Goal: Check status: Check status

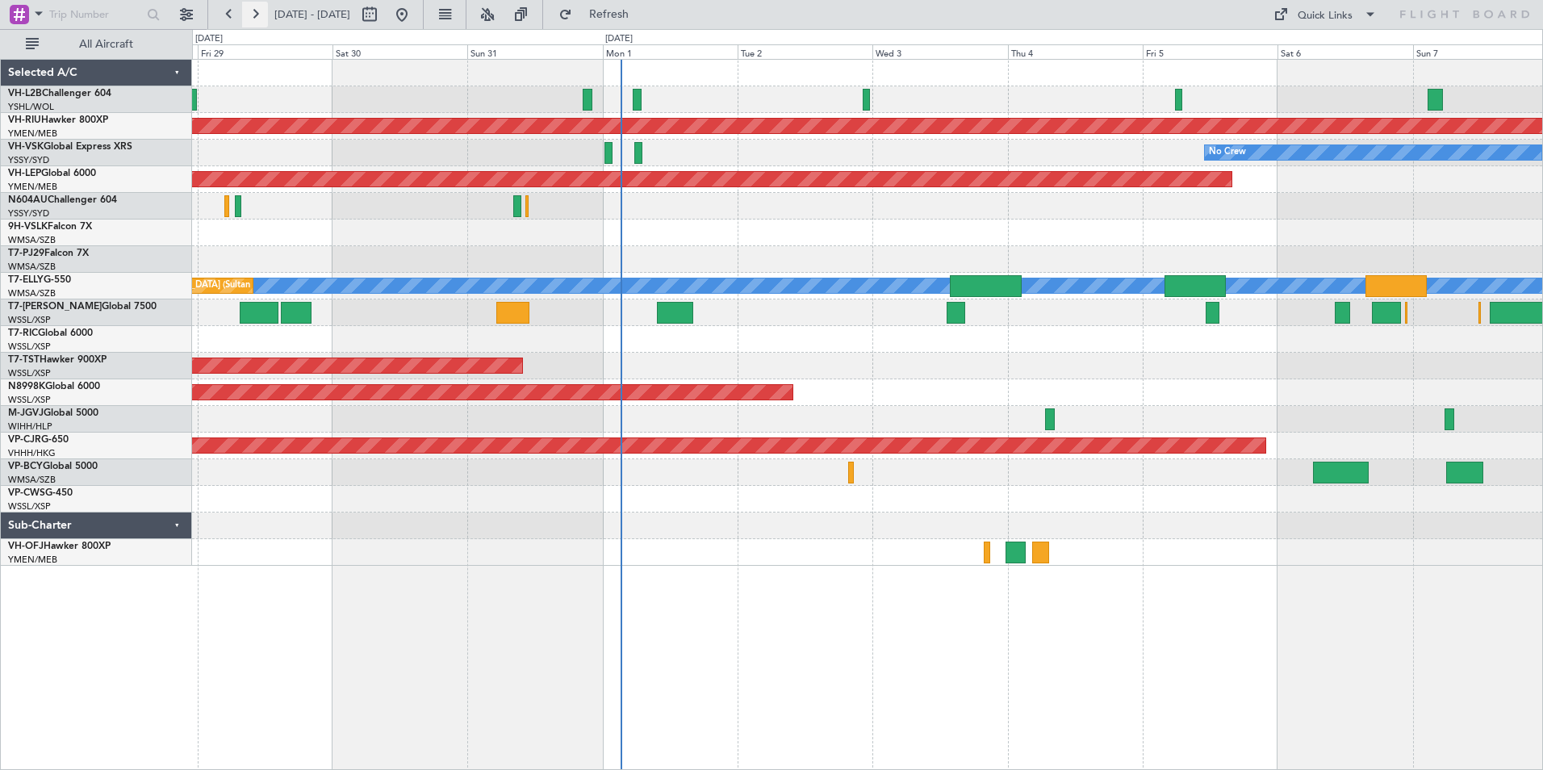
click at [253, 12] on button at bounding box center [255, 15] width 26 height 26
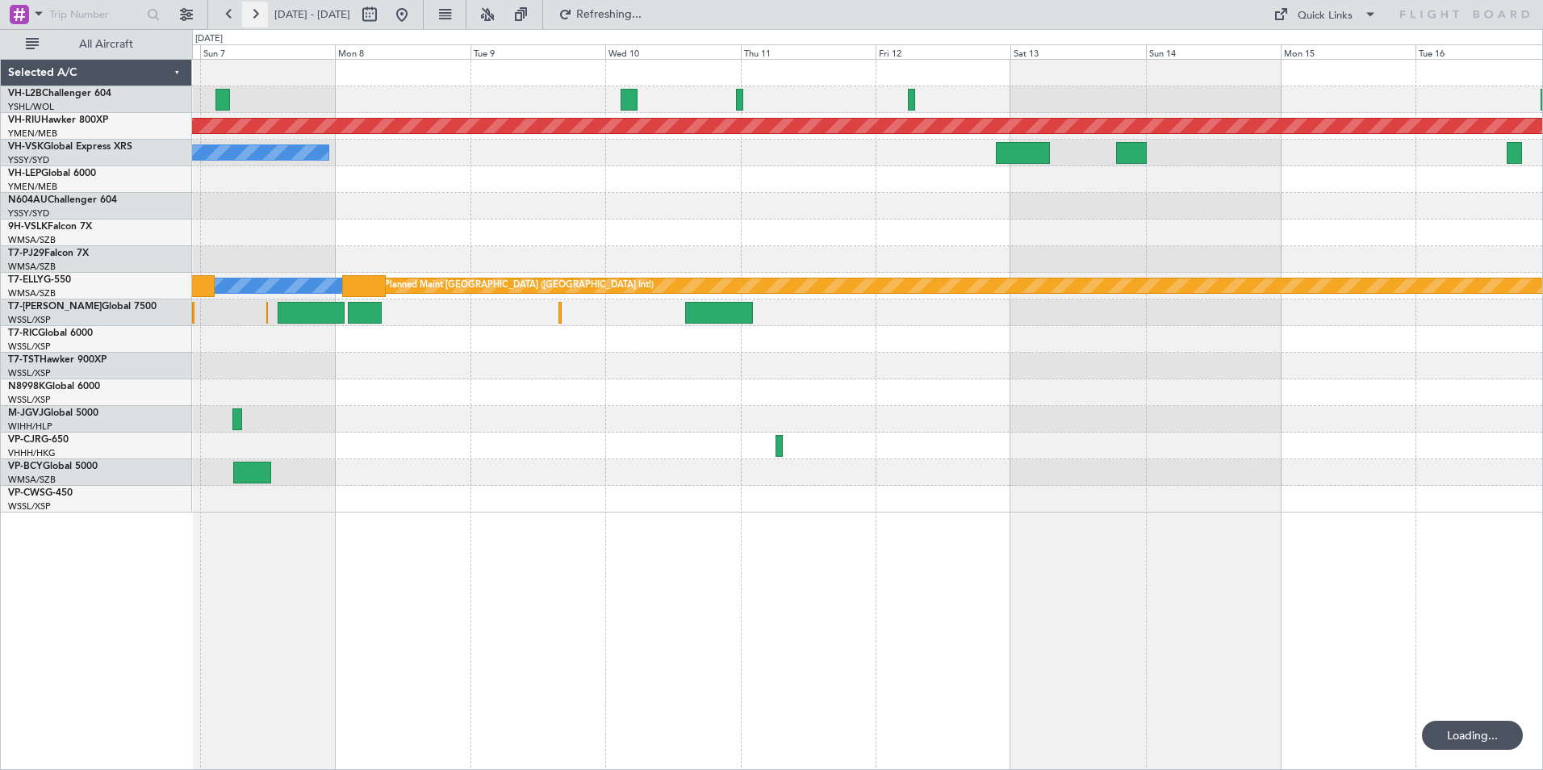
click at [253, 12] on button at bounding box center [255, 15] width 26 height 26
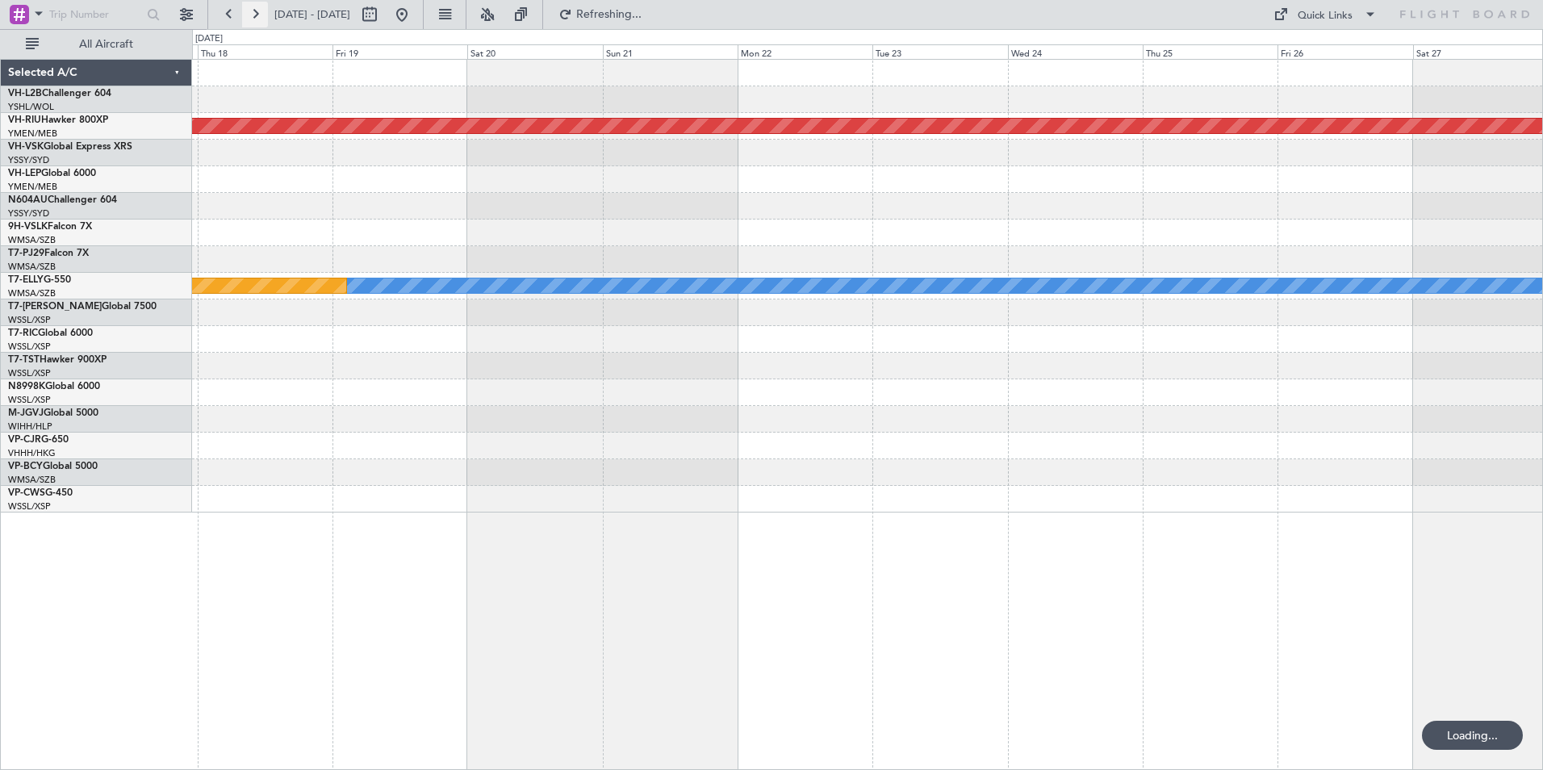
click at [253, 12] on button at bounding box center [255, 15] width 26 height 26
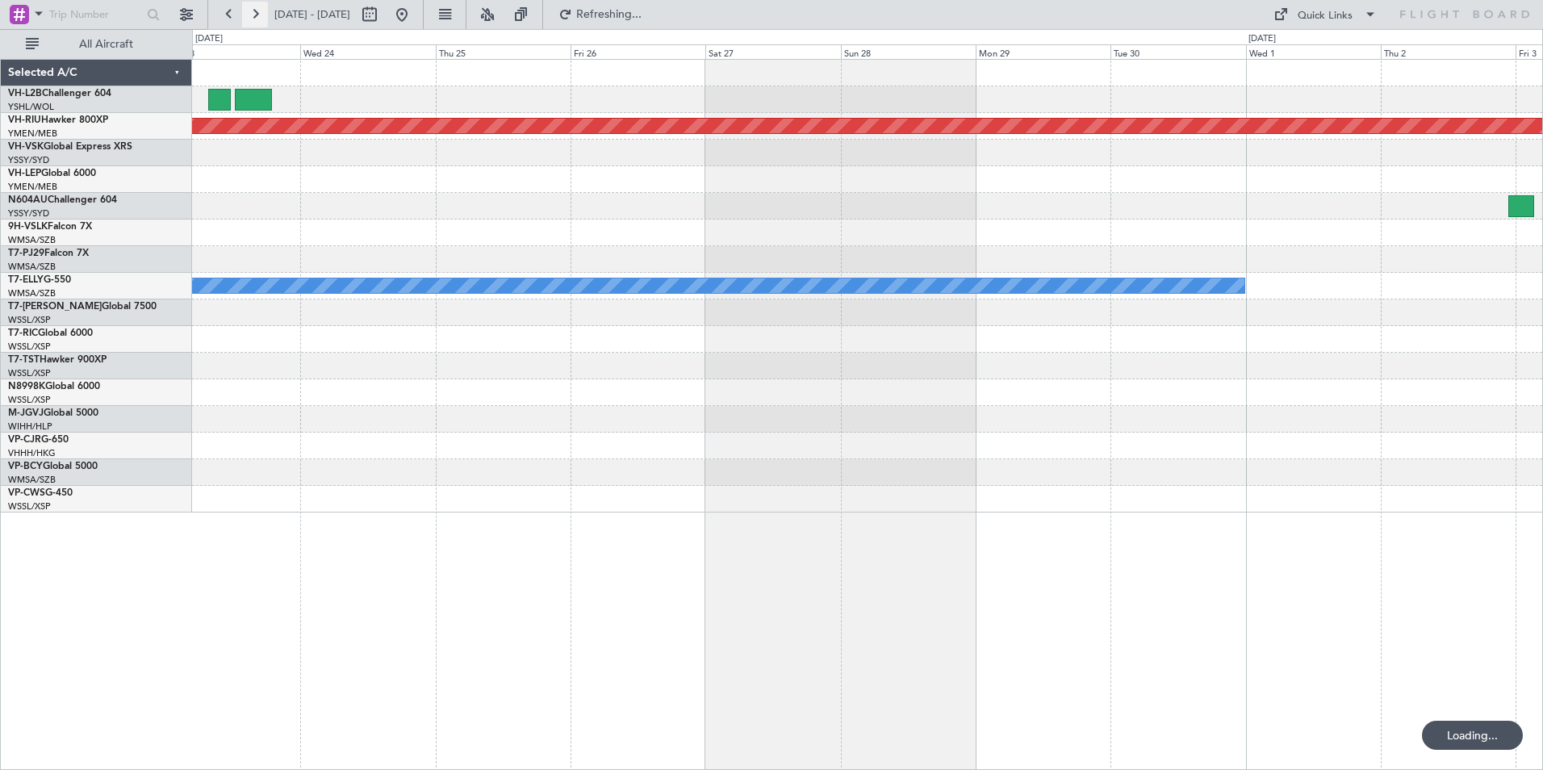
click at [253, 12] on button at bounding box center [255, 15] width 26 height 26
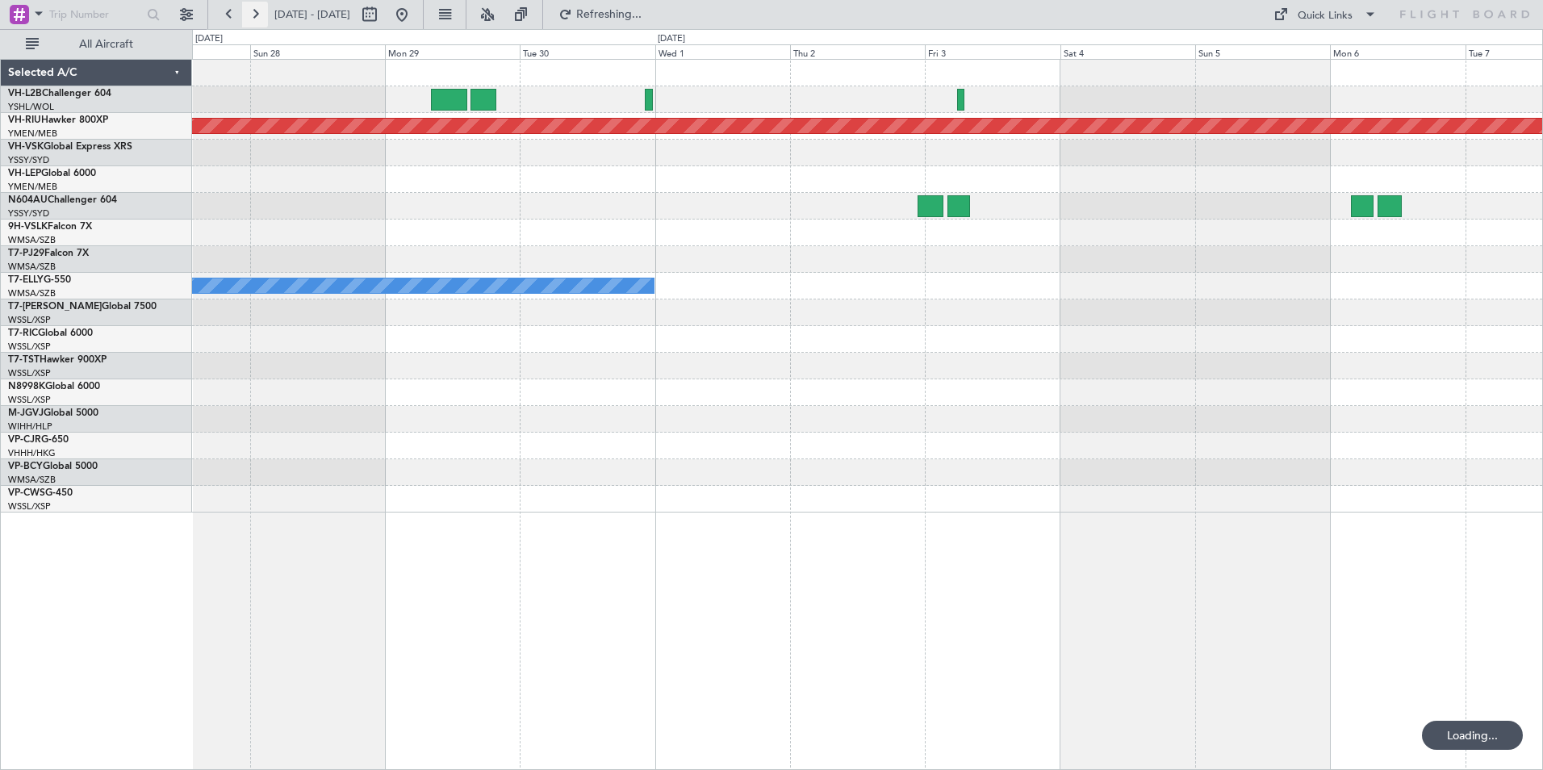
click at [253, 12] on button at bounding box center [255, 15] width 26 height 26
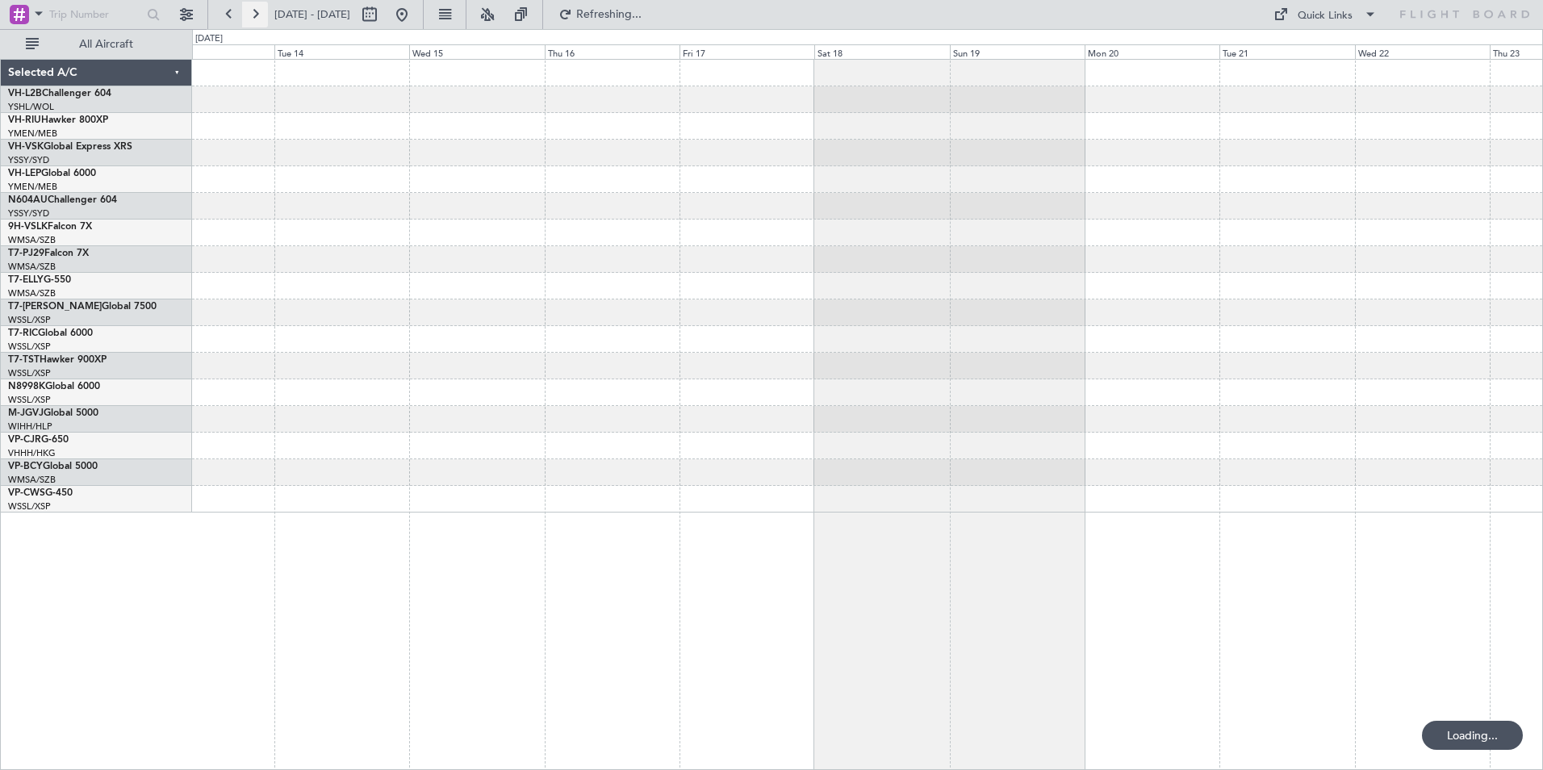
click at [253, 12] on button at bounding box center [255, 15] width 26 height 26
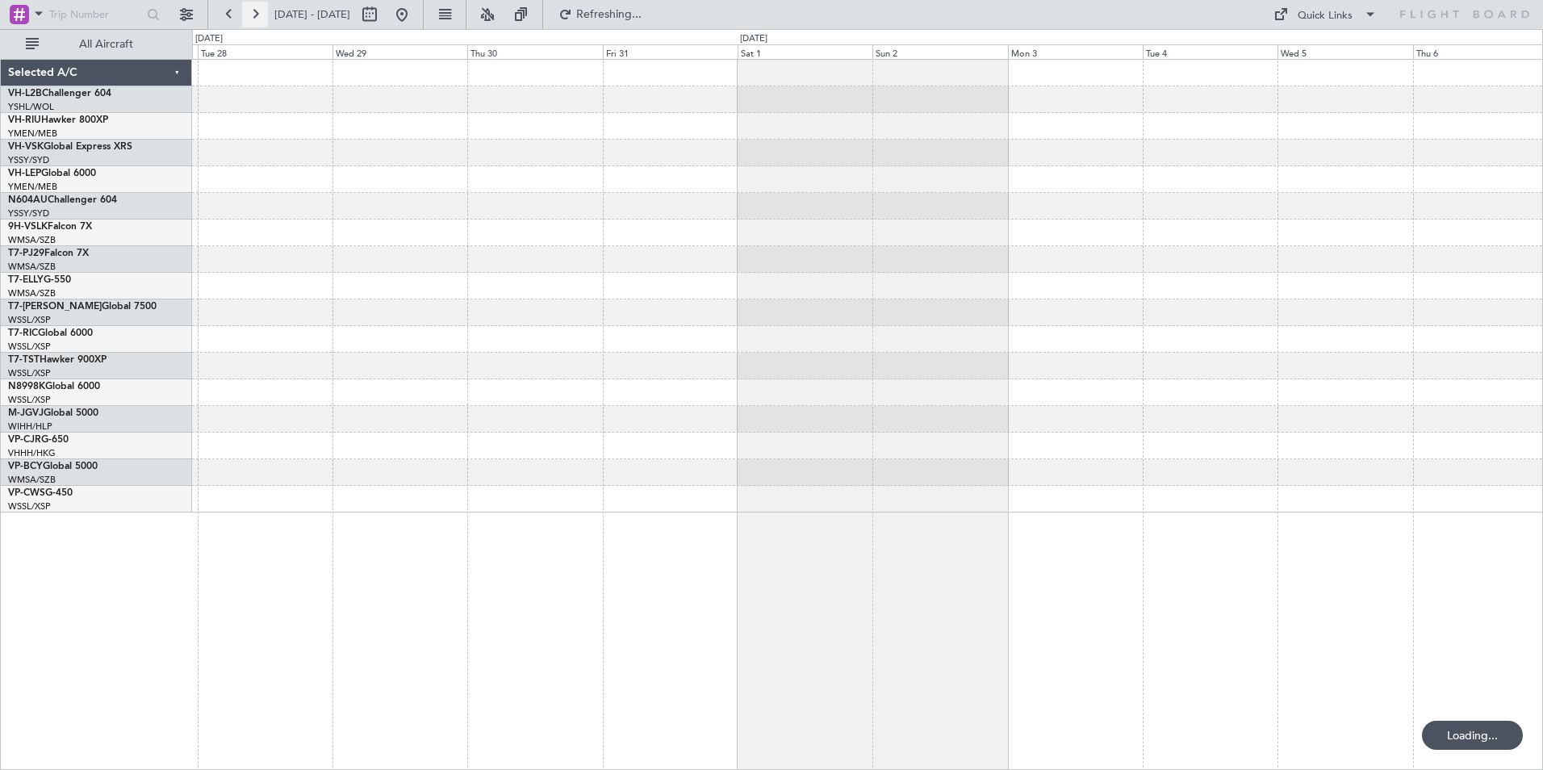
click at [253, 12] on button at bounding box center [255, 15] width 26 height 26
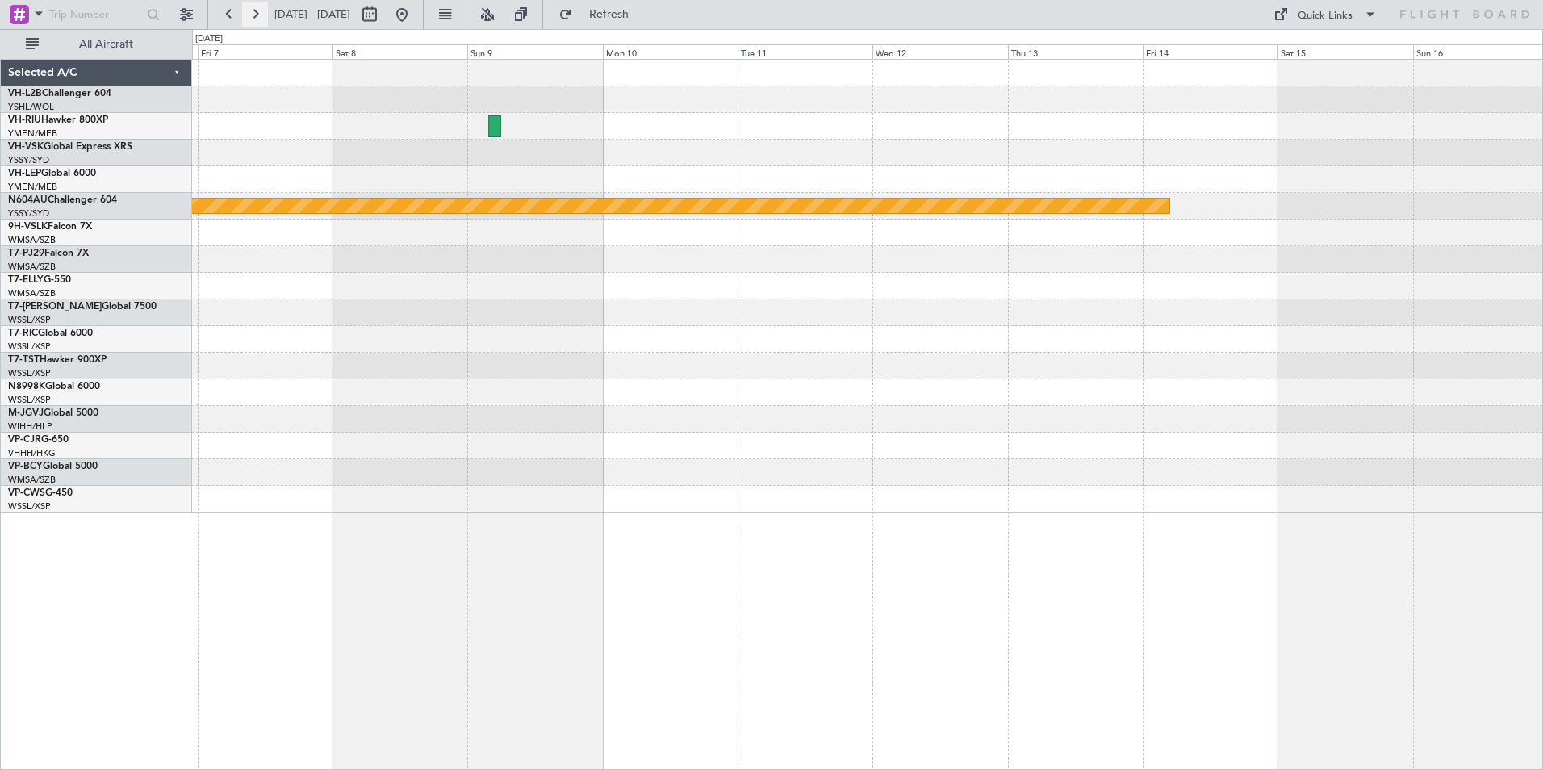
click at [253, 12] on button at bounding box center [255, 15] width 26 height 26
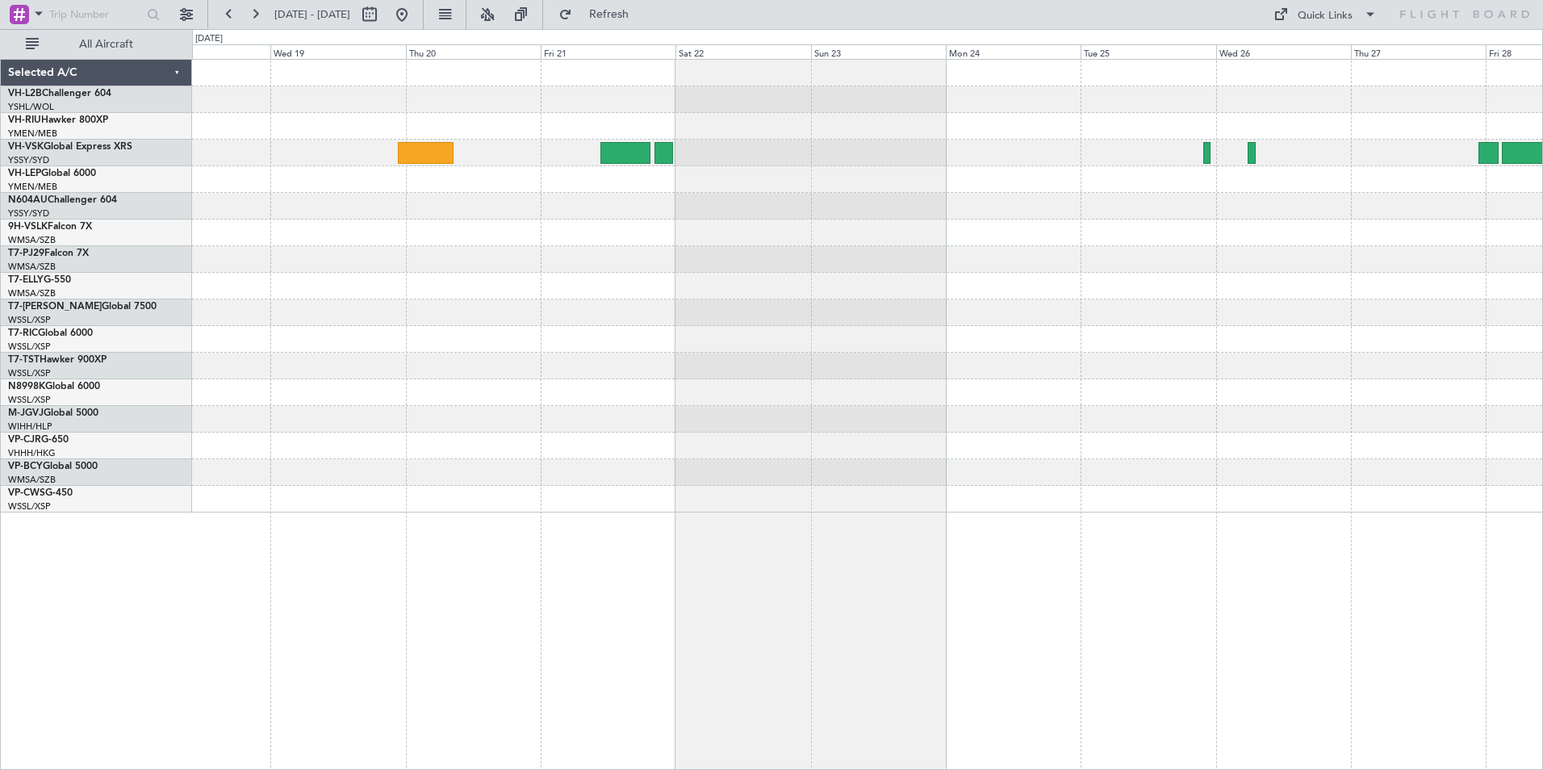
click at [535, 180] on div at bounding box center [867, 286] width 1350 height 453
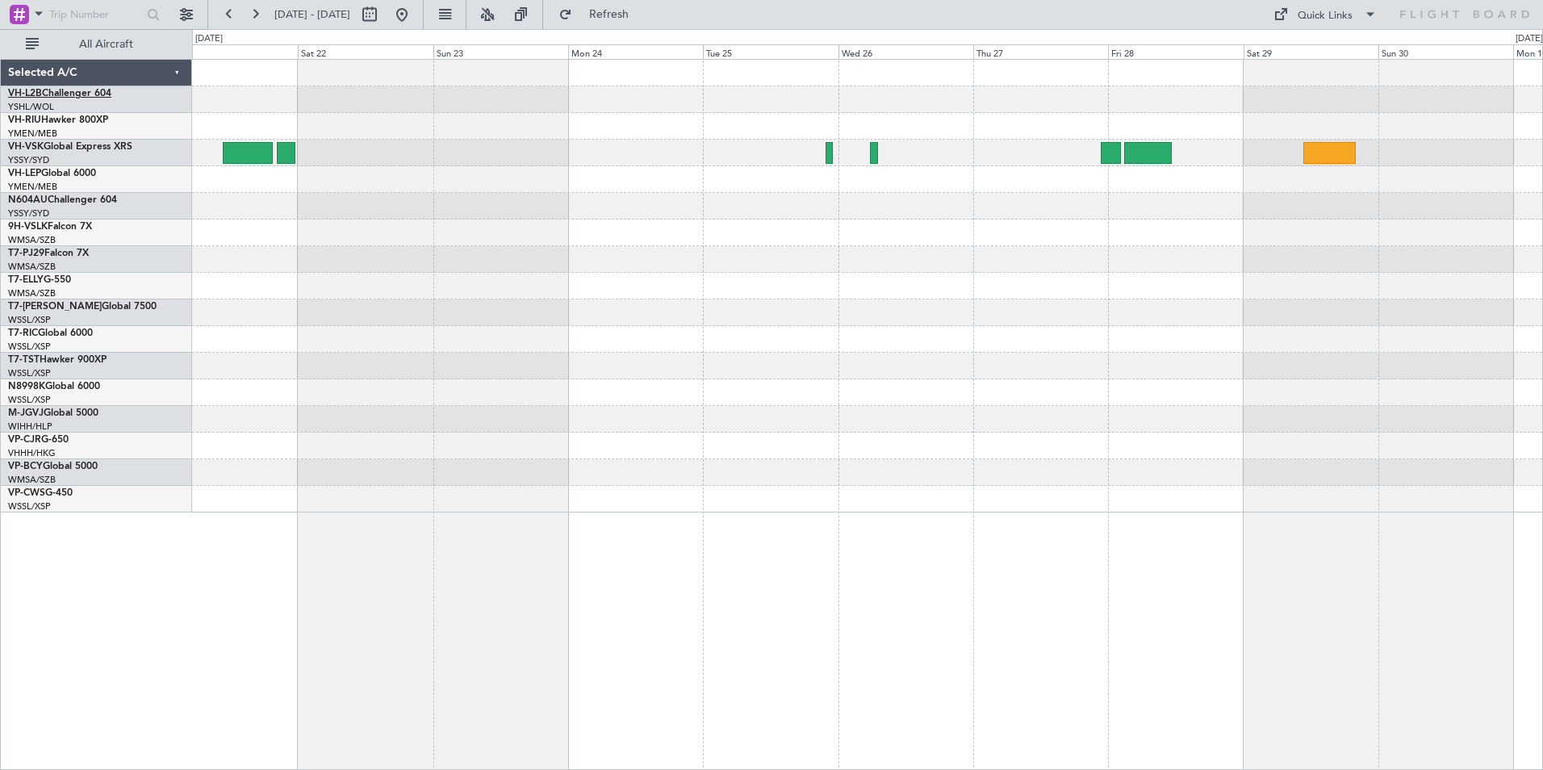
click at [71, 90] on link "VH-L2B Challenger 604" at bounding box center [59, 94] width 103 height 10
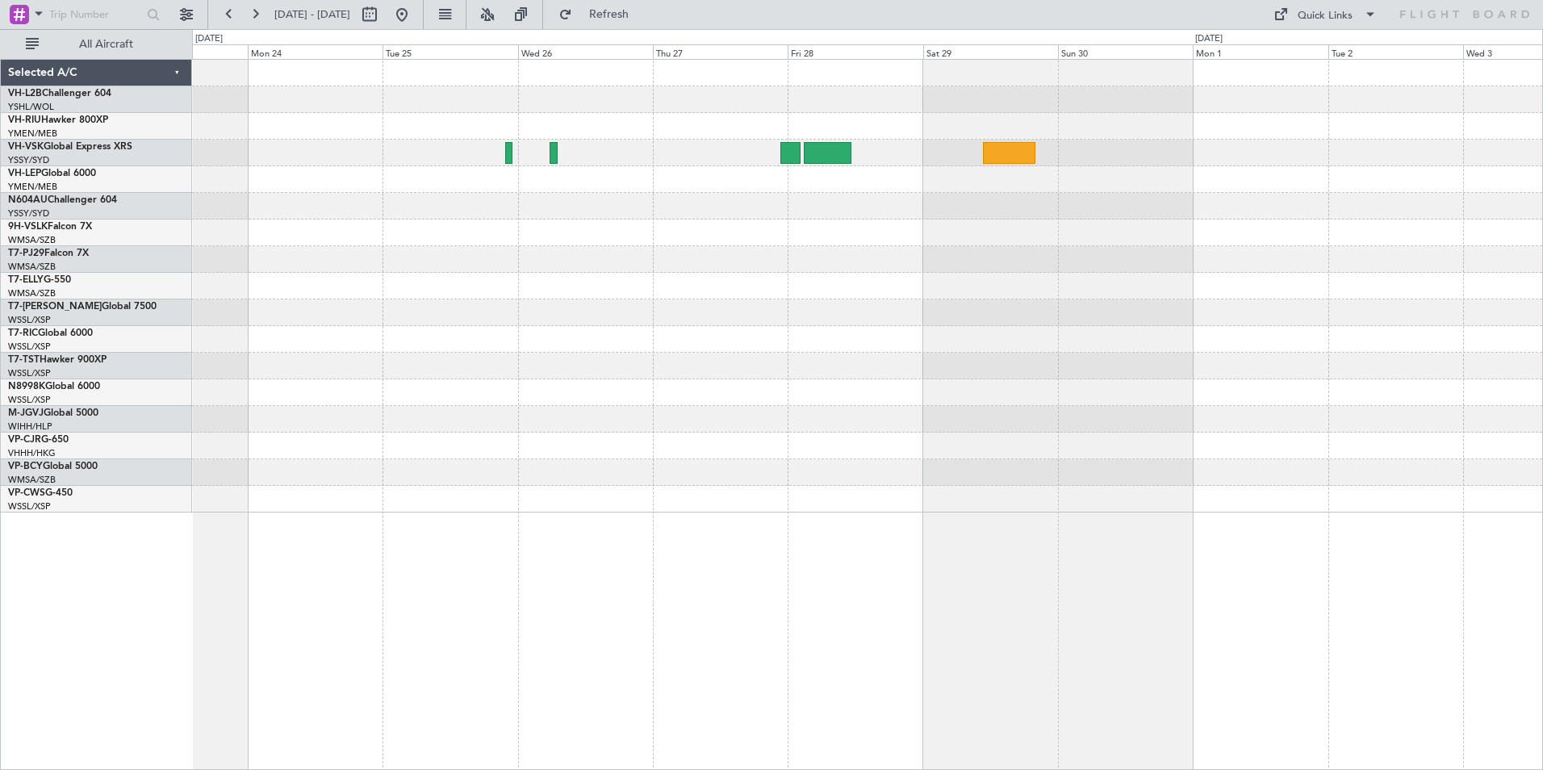
click at [1147, 229] on div at bounding box center [867, 232] width 1350 height 27
click at [235, 18] on button at bounding box center [229, 15] width 26 height 26
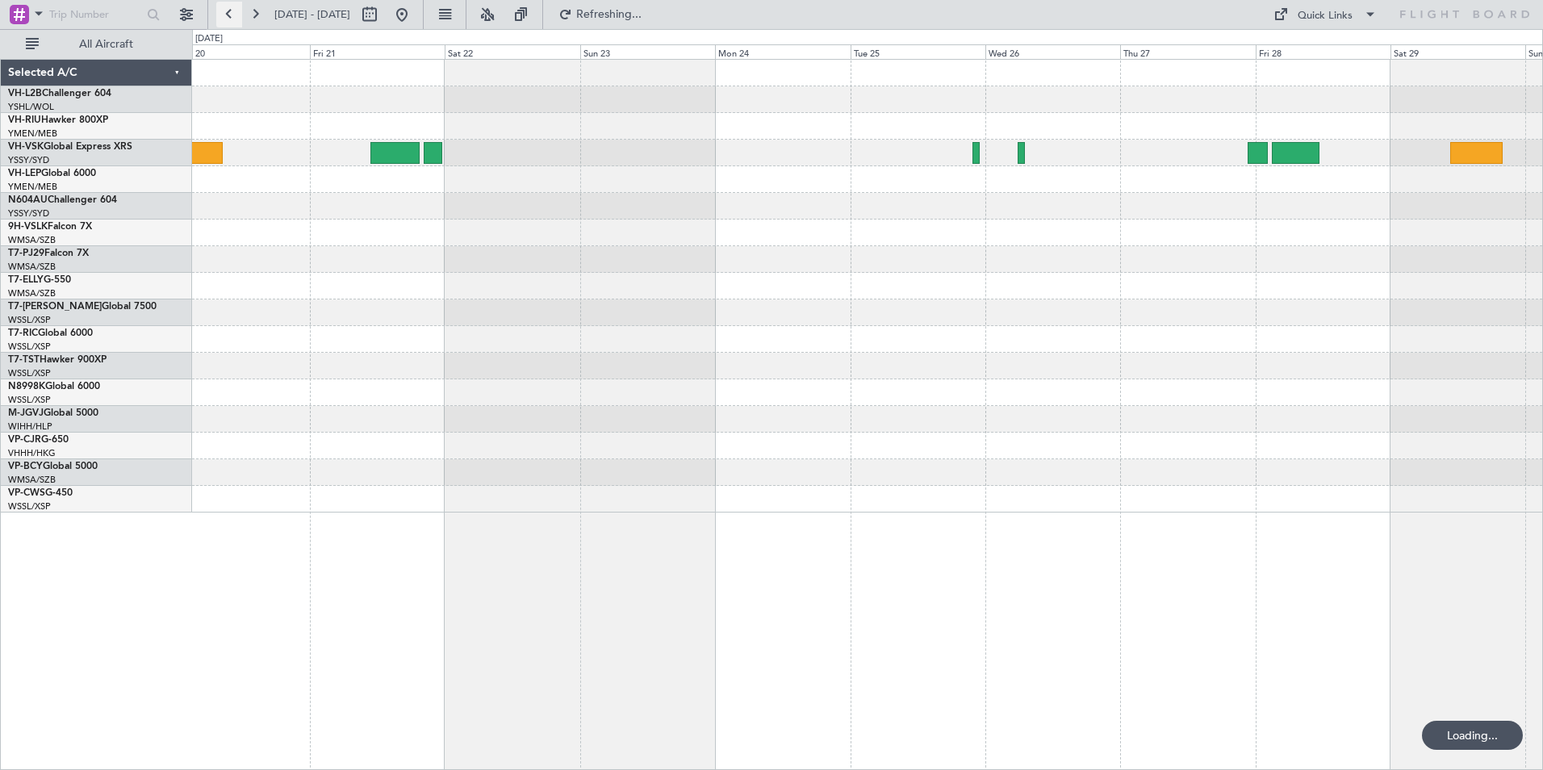
click at [235, 18] on button at bounding box center [229, 15] width 26 height 26
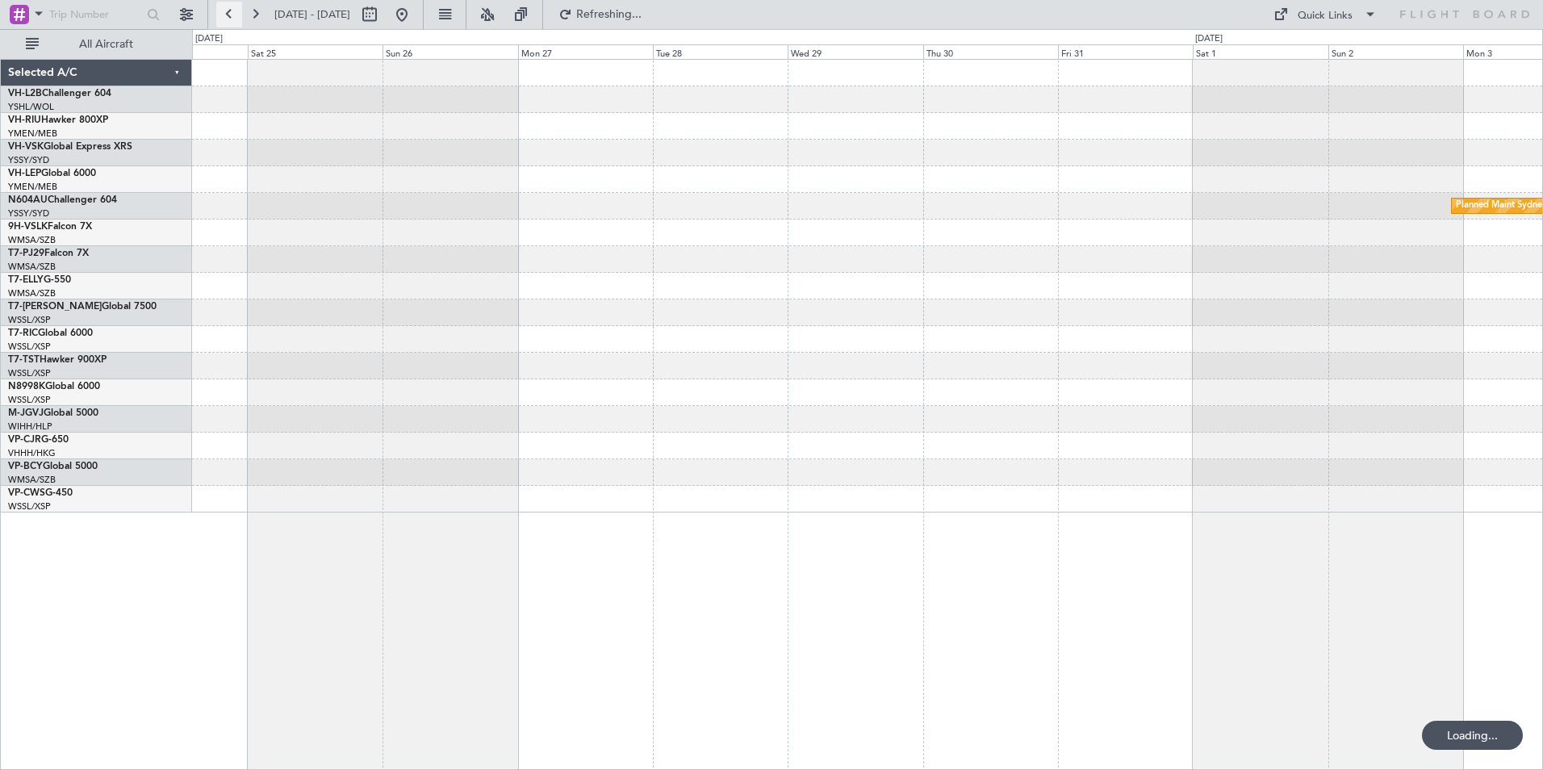
click at [235, 18] on button at bounding box center [229, 15] width 26 height 26
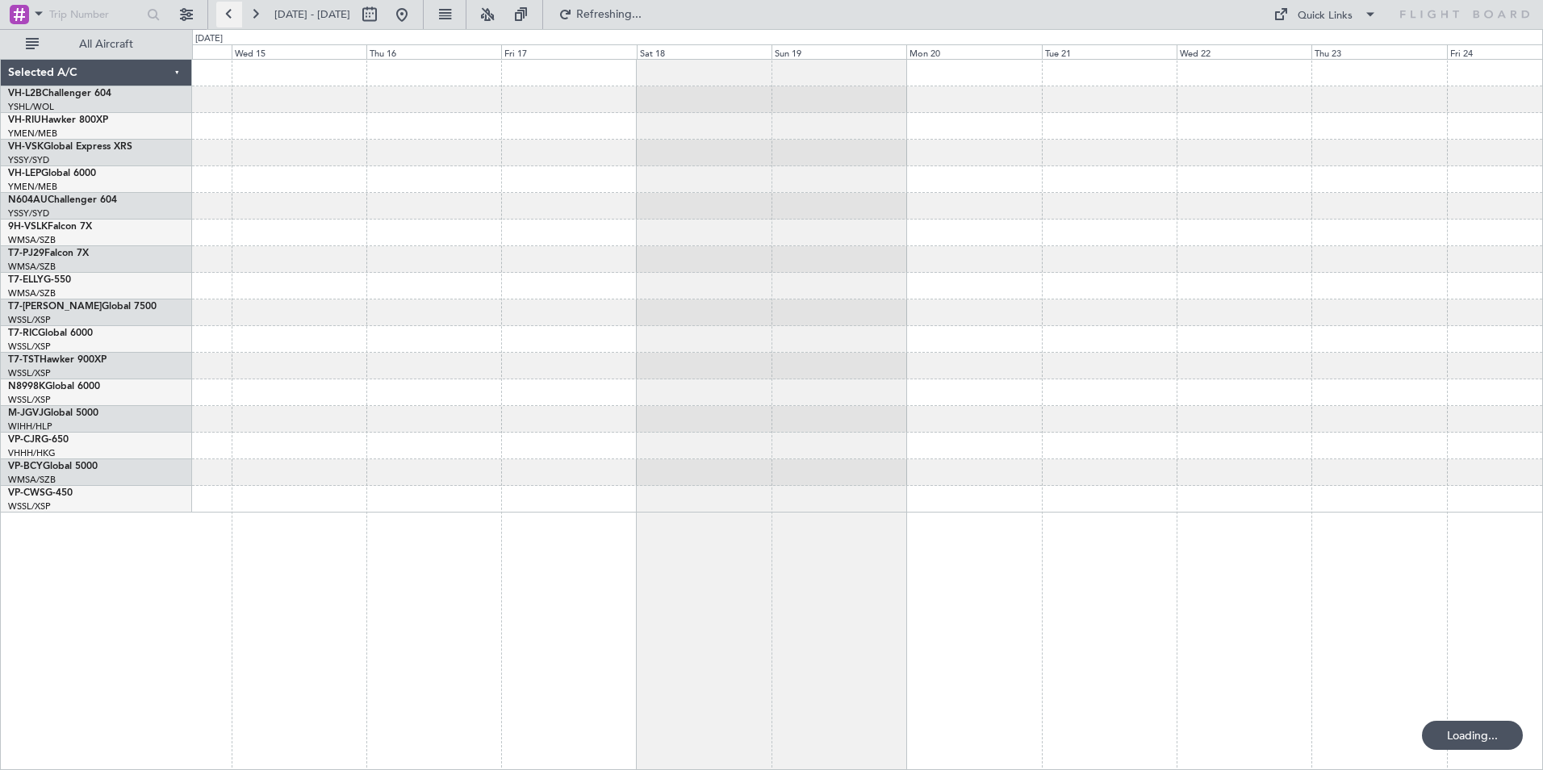
click at [235, 18] on button at bounding box center [229, 15] width 26 height 26
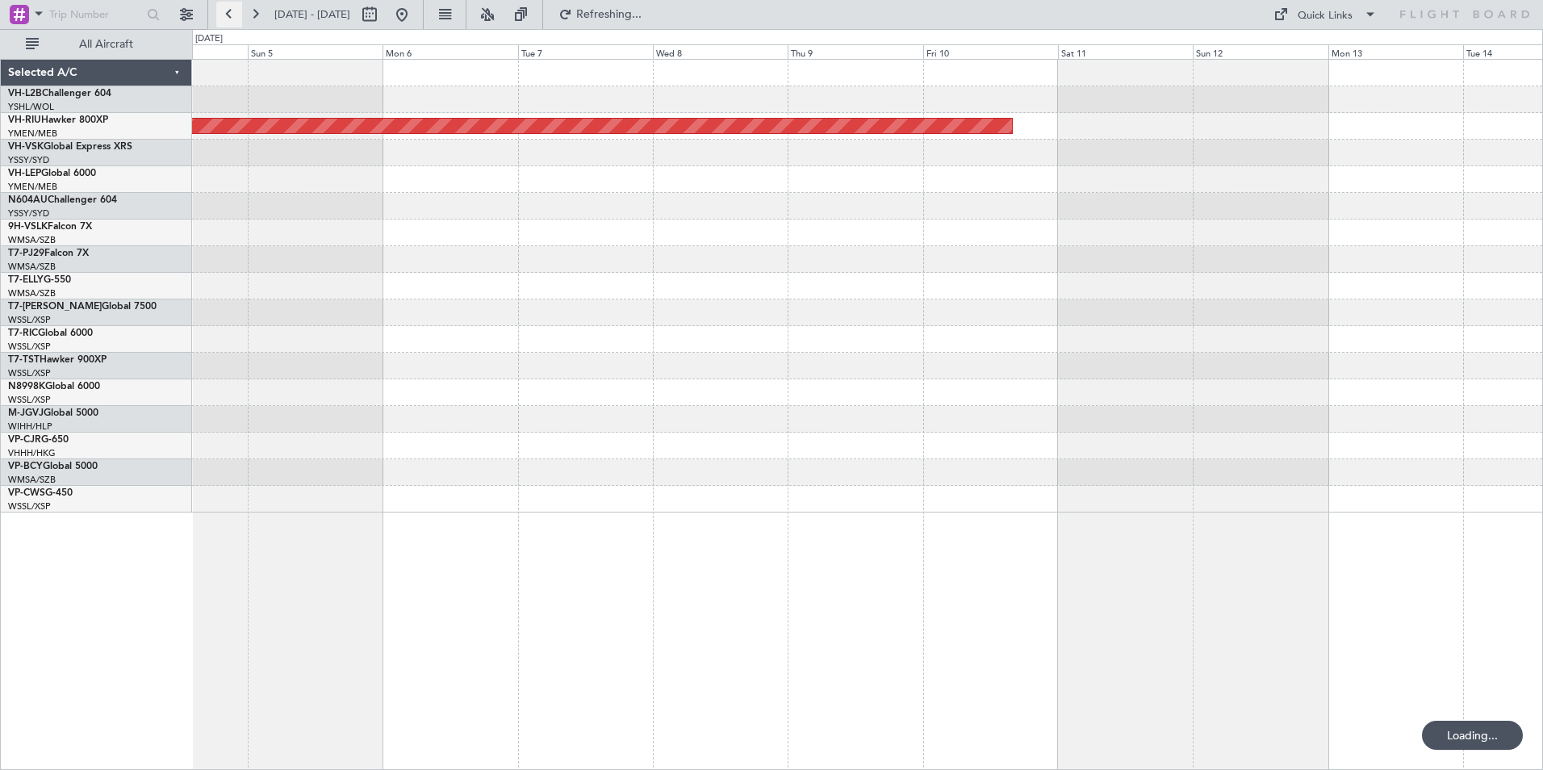
click at [235, 18] on button at bounding box center [229, 15] width 26 height 26
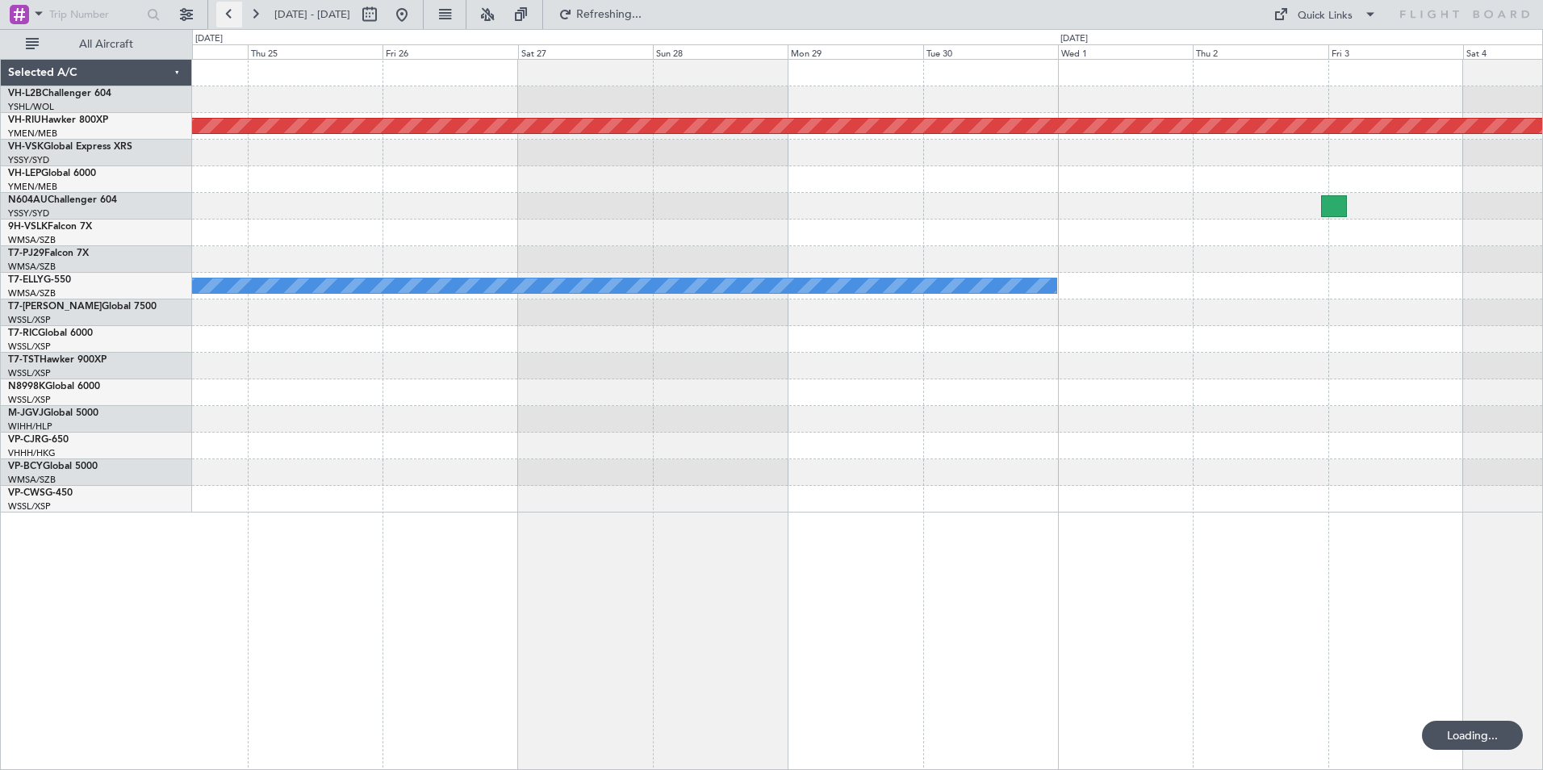
click at [235, 18] on button at bounding box center [229, 15] width 26 height 26
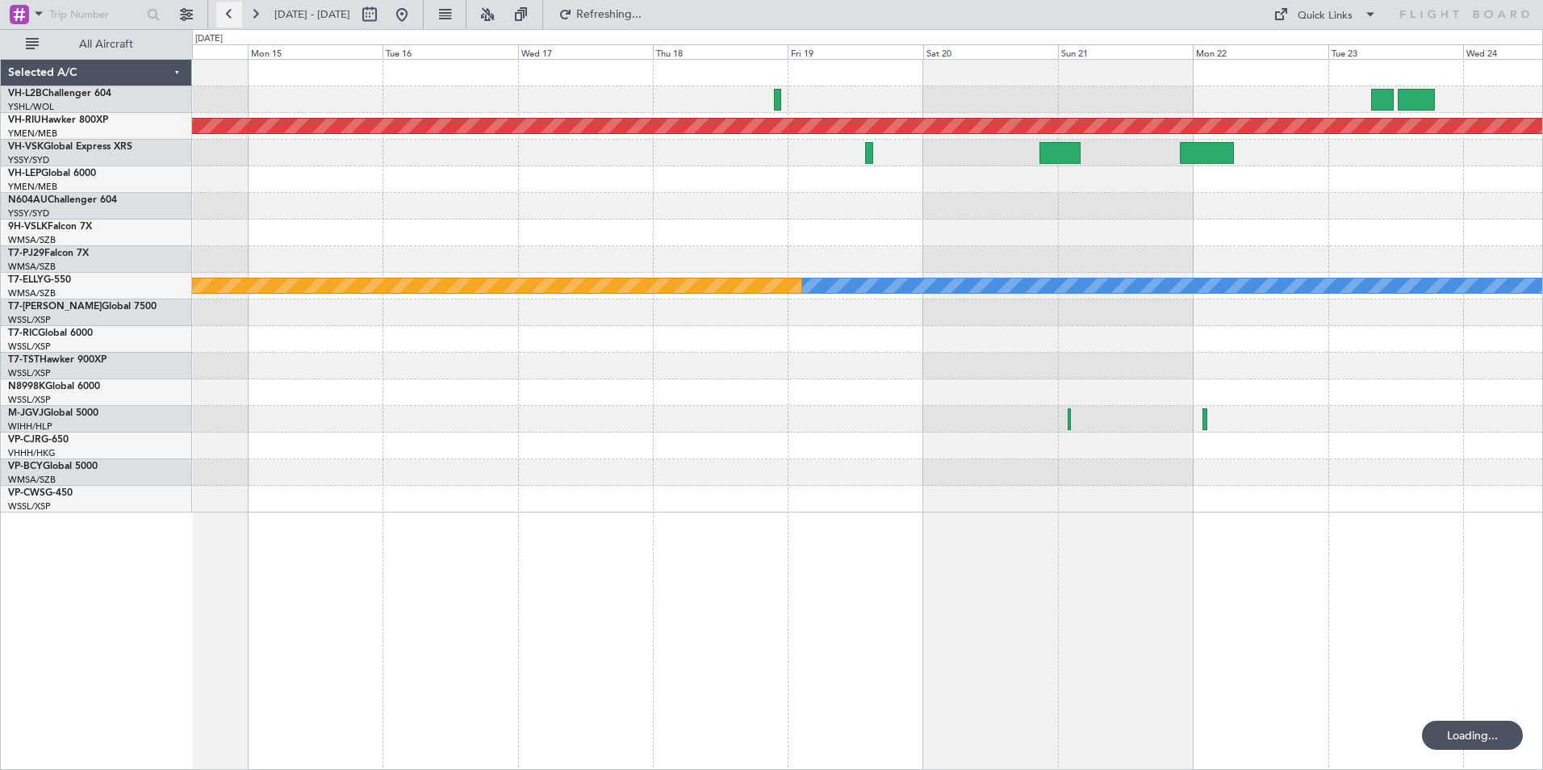
click at [235, 18] on button at bounding box center [229, 15] width 26 height 26
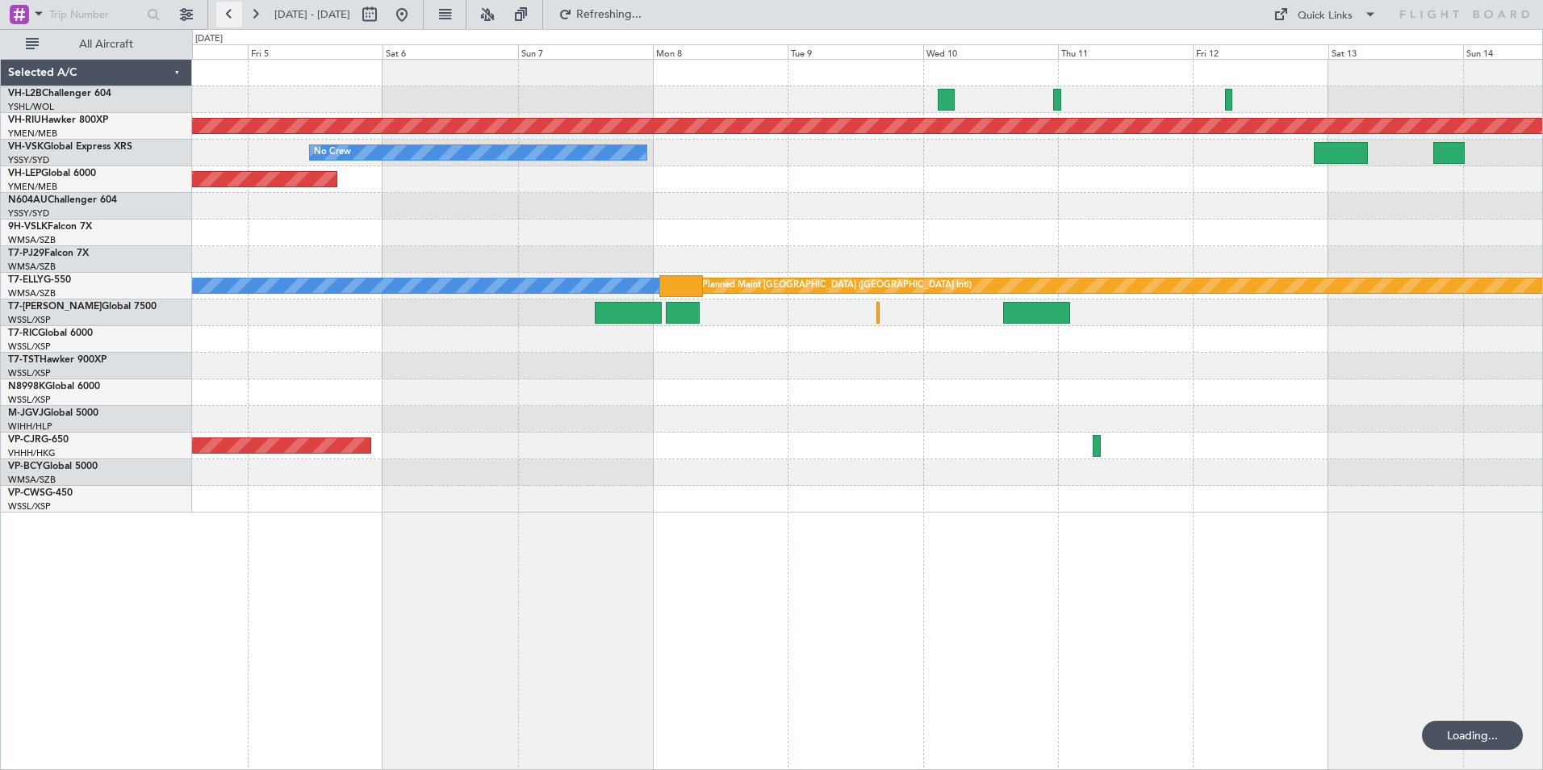
click at [235, 18] on button at bounding box center [229, 15] width 26 height 26
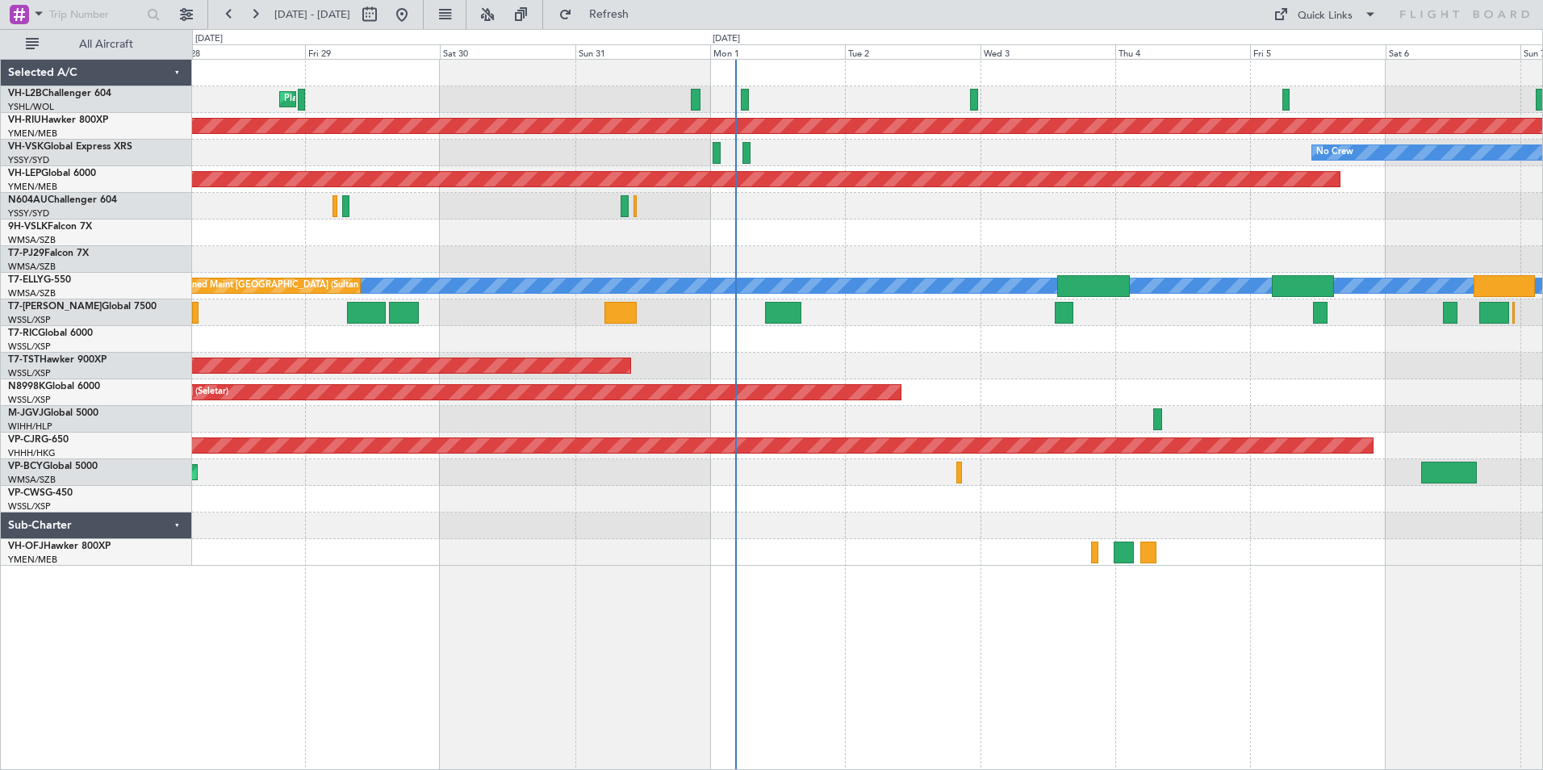
click at [734, 210] on div at bounding box center [867, 206] width 1350 height 27
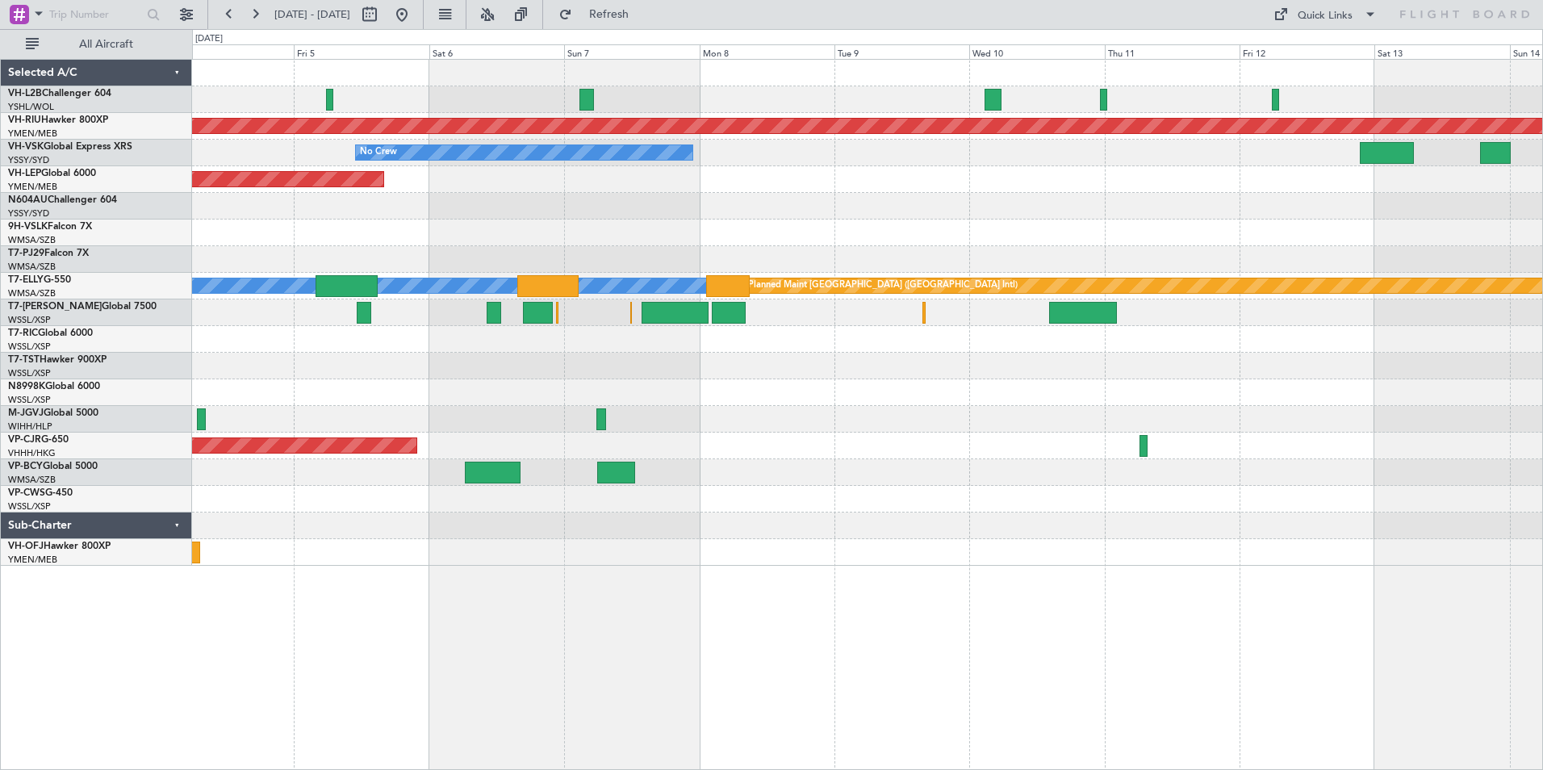
click at [500, 111] on div "Planned Maint [GEOGRAPHIC_DATA] ([GEOGRAPHIC_DATA]) No Crew Unplanned Maint Wic…" at bounding box center [867, 313] width 1350 height 506
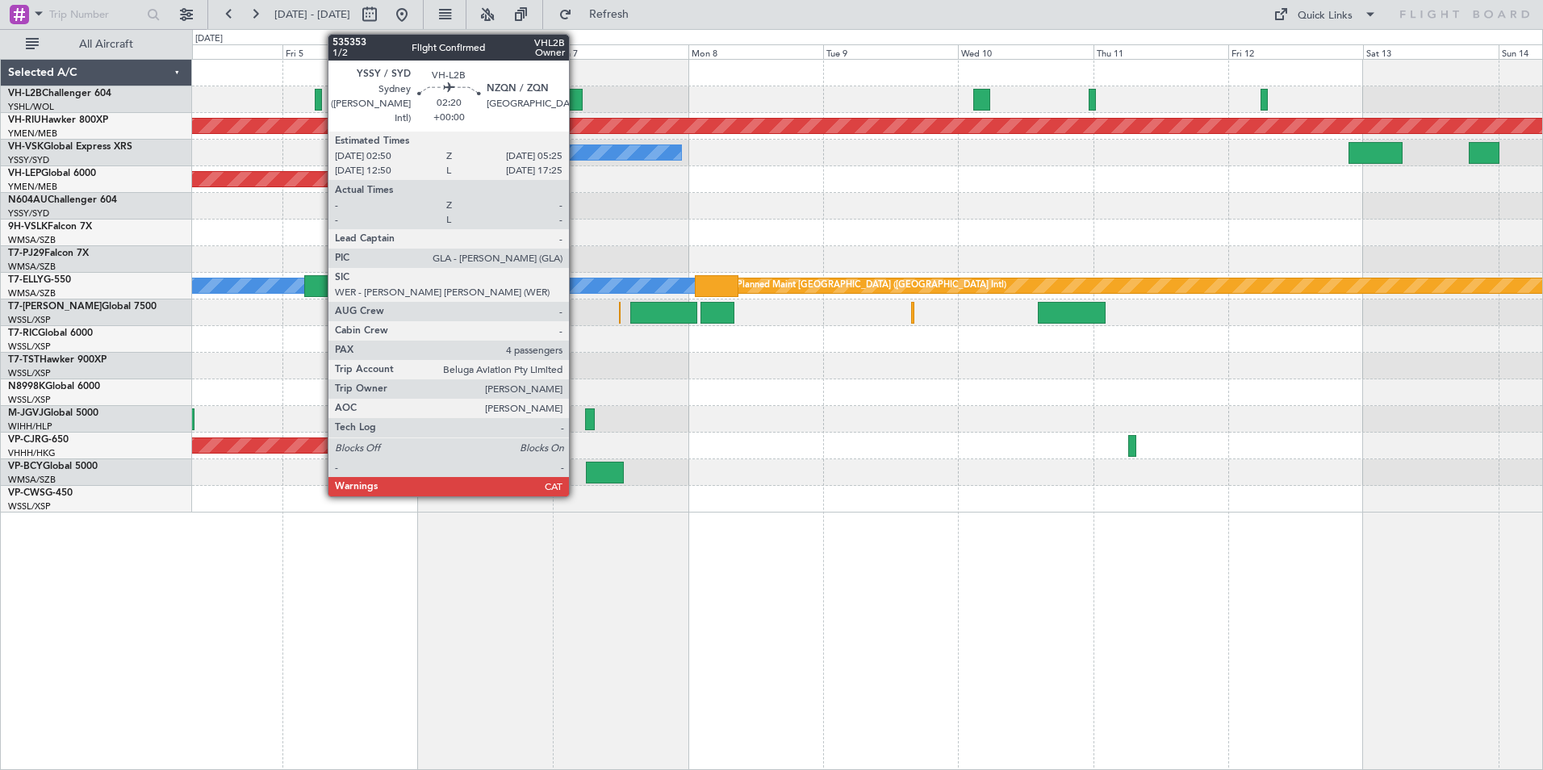
click at [576, 96] on div at bounding box center [575, 100] width 15 height 22
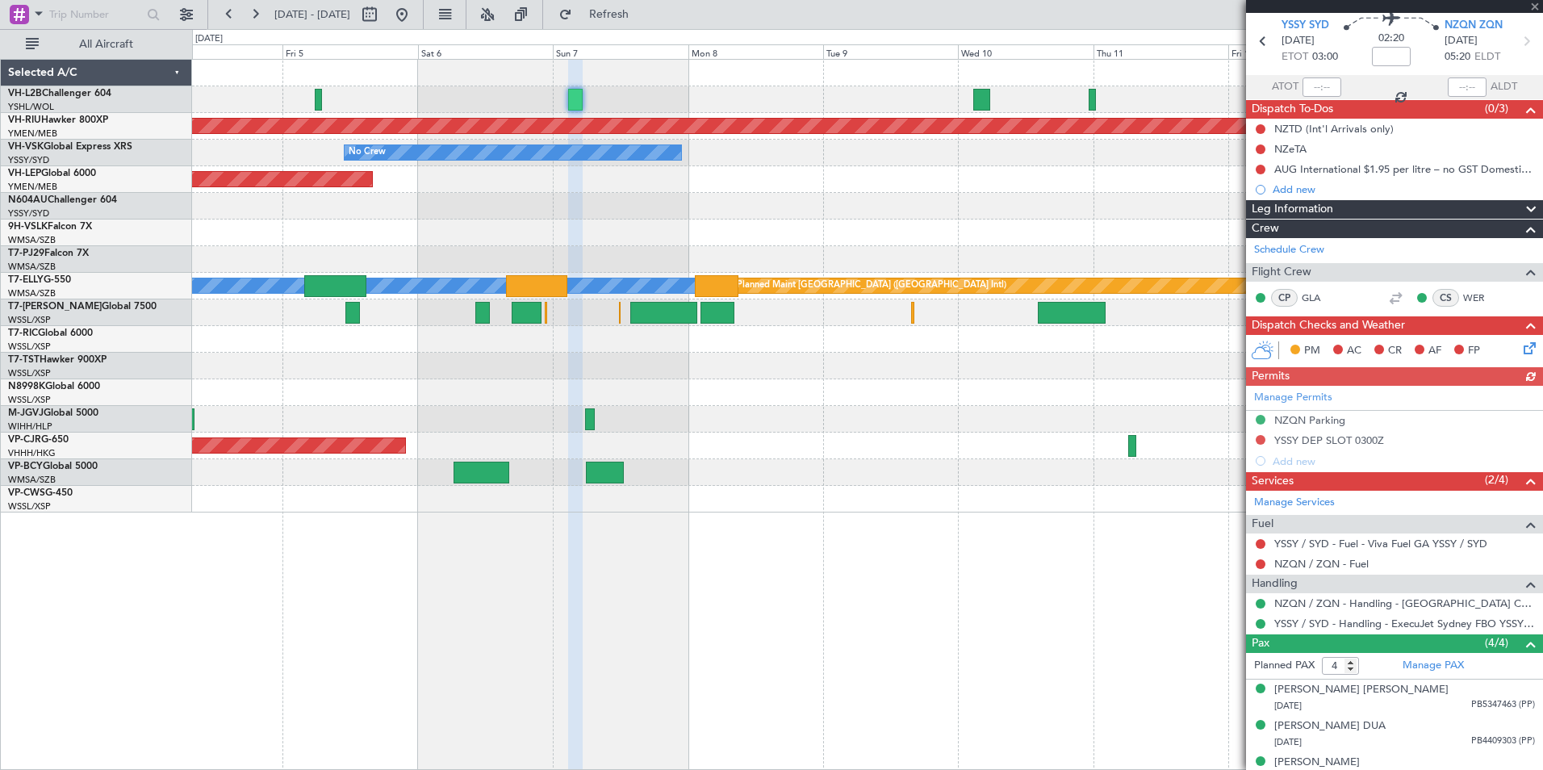
scroll to position [112, 0]
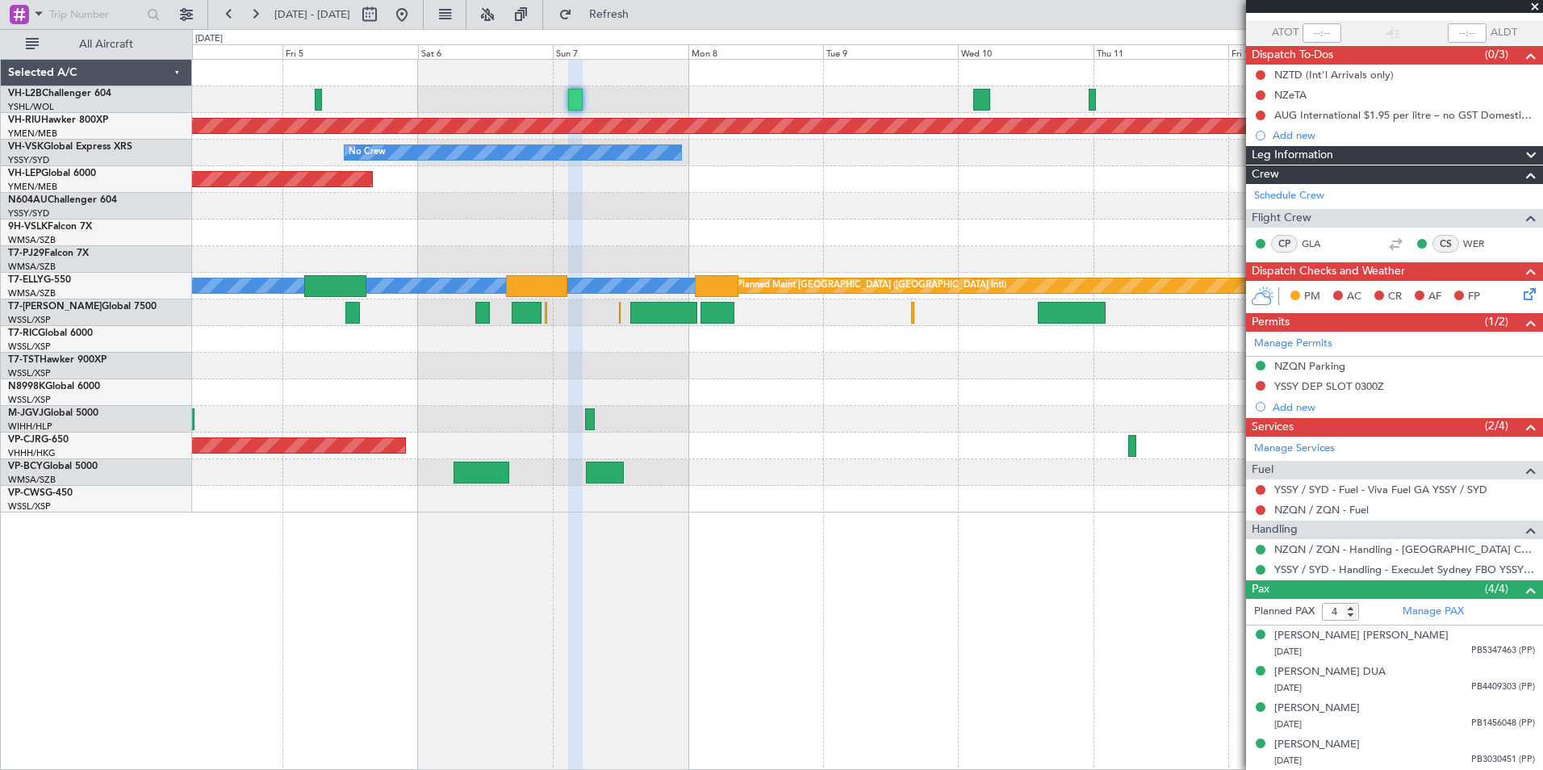
click at [1535, 7] on span at bounding box center [1535, 7] width 16 height 15
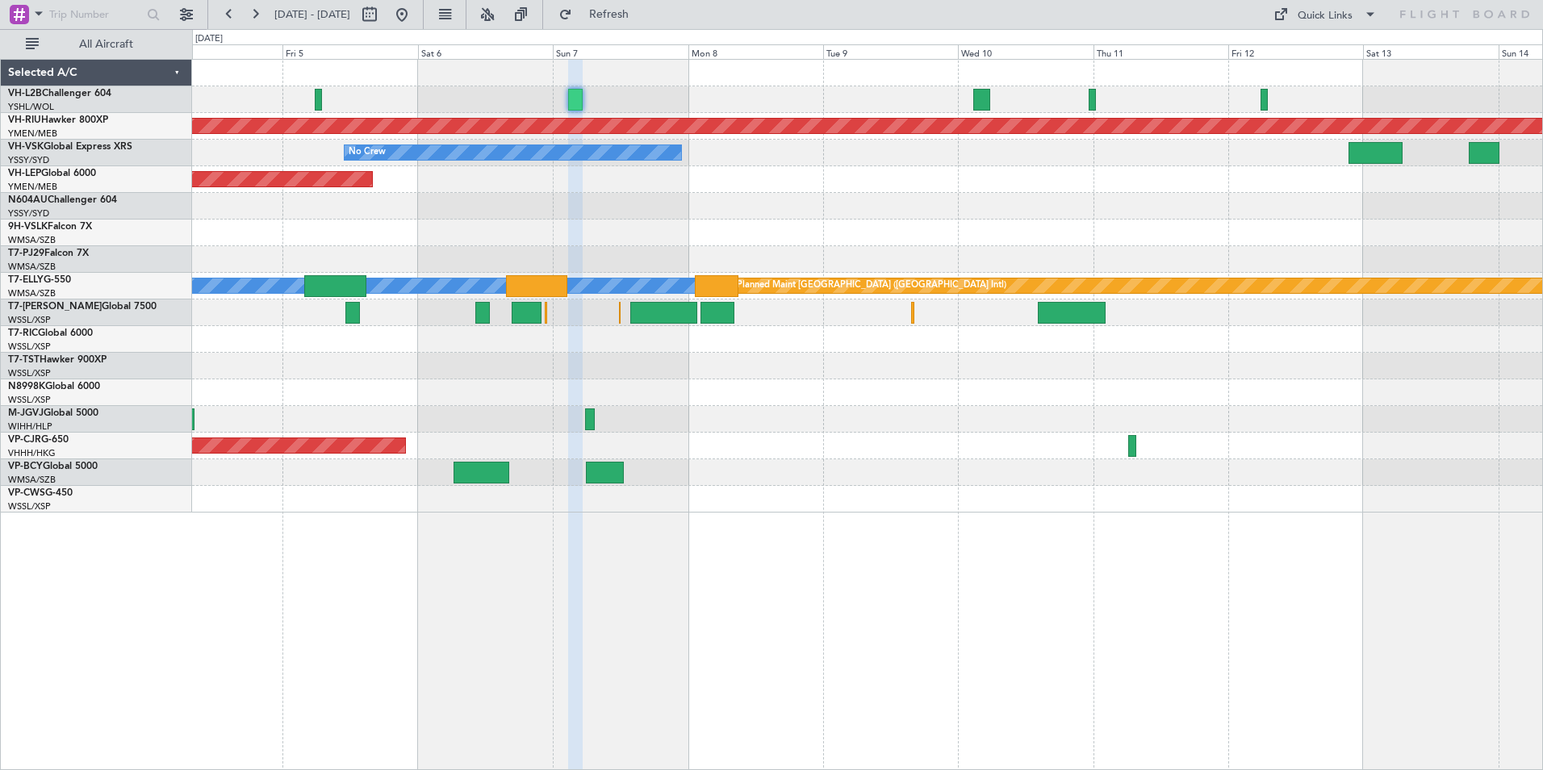
type input "0"
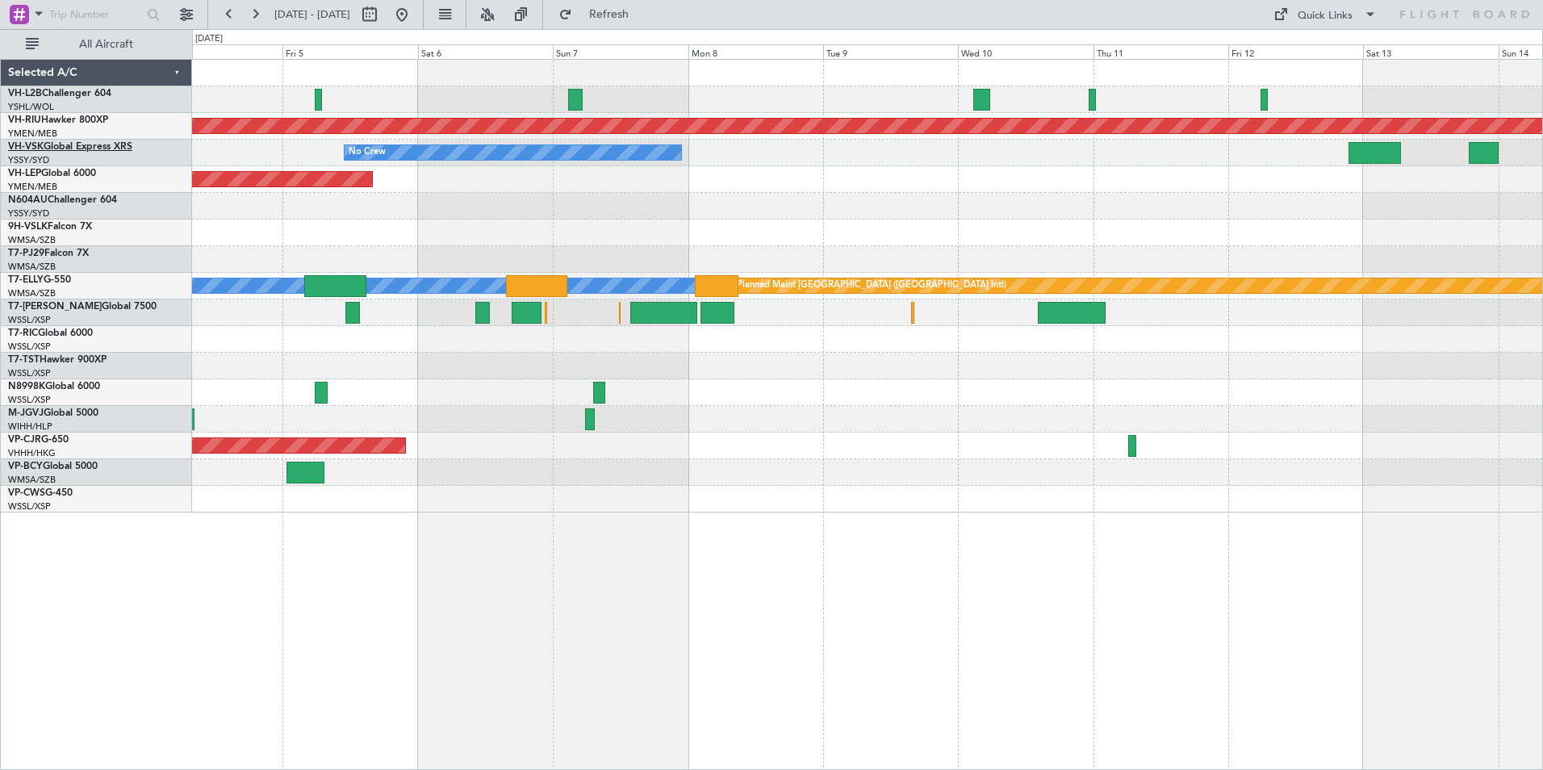
click at [57, 148] on link "VH-VSK Global Express XRS" at bounding box center [70, 147] width 124 height 10
